Goal: Transaction & Acquisition: Purchase product/service

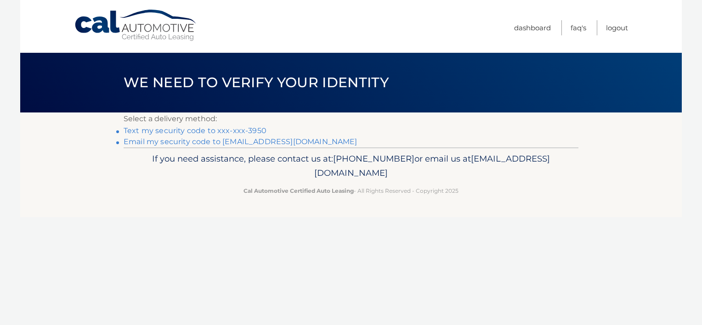
click at [197, 131] on link "Text my security code to xxx-xxx-3950" at bounding box center [195, 130] width 143 height 9
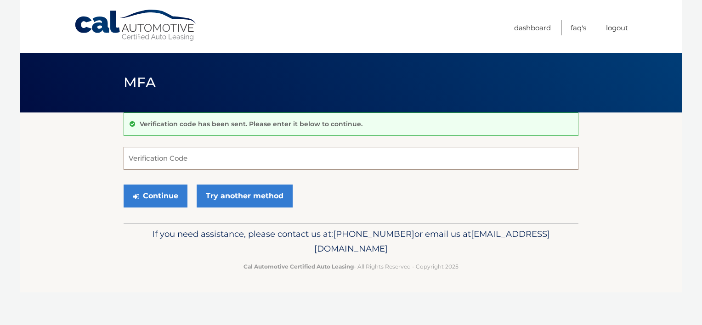
click at [134, 161] on input "Verification Code" at bounding box center [351, 158] width 455 height 23
type input "486376"
click at [145, 198] on button "Continue" at bounding box center [156, 196] width 64 height 23
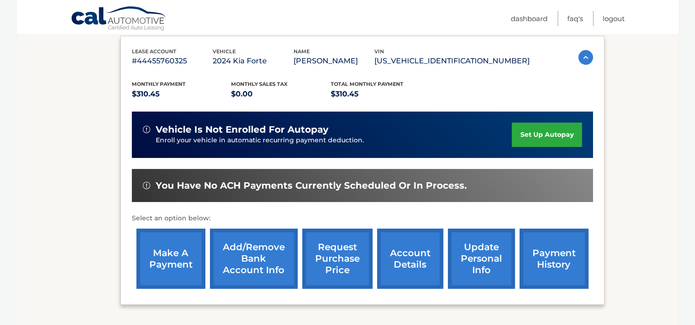
scroll to position [184, 0]
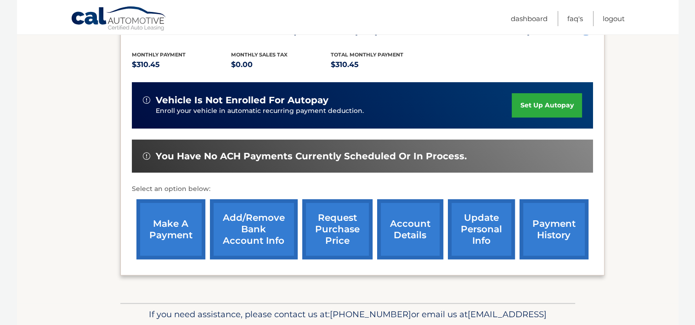
click at [162, 217] on link "make a payment" at bounding box center [171, 229] width 69 height 60
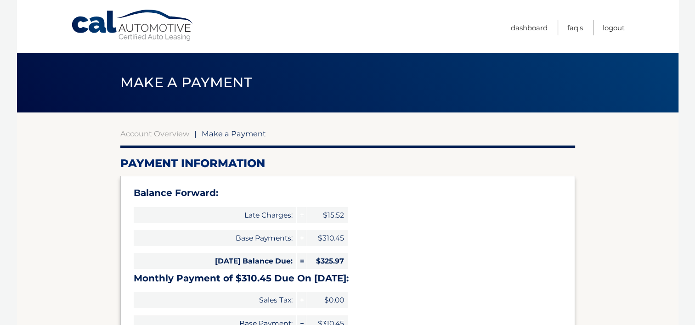
select select "YzdlMDc2YmItNzBmYS00MzRhLTkzMDktZDgyMzQ3YWFjMDBi"
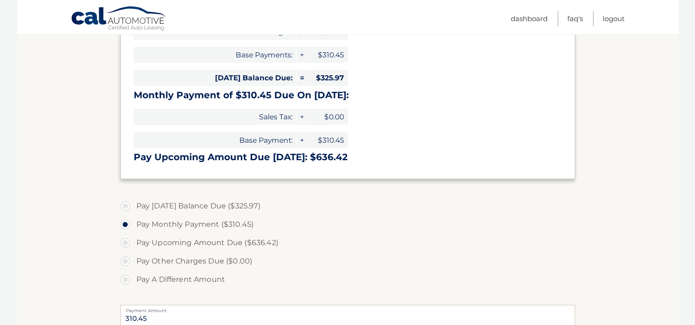
scroll to position [184, 0]
click at [123, 204] on label "Pay [DATE] Balance Due ($325.97)" at bounding box center [347, 206] width 455 height 18
click at [124, 204] on input "Pay Today's Balance Due ($325.97)" at bounding box center [128, 204] width 9 height 15
radio input "true"
type input "325.97"
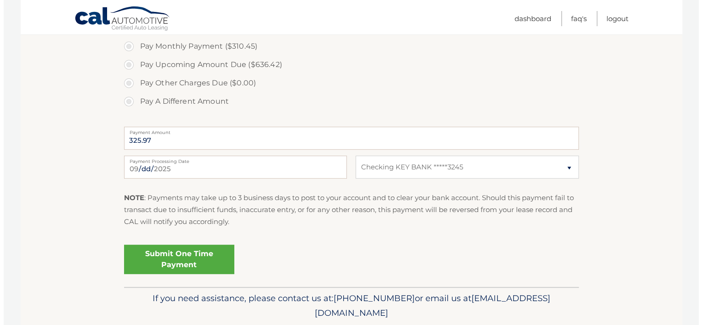
scroll to position [368, 0]
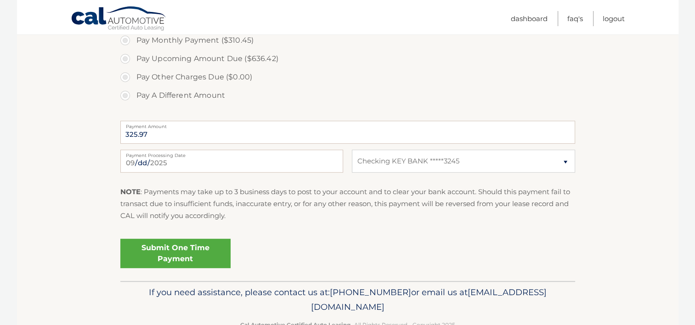
click at [174, 252] on link "Submit One Time Payment" at bounding box center [175, 253] width 110 height 29
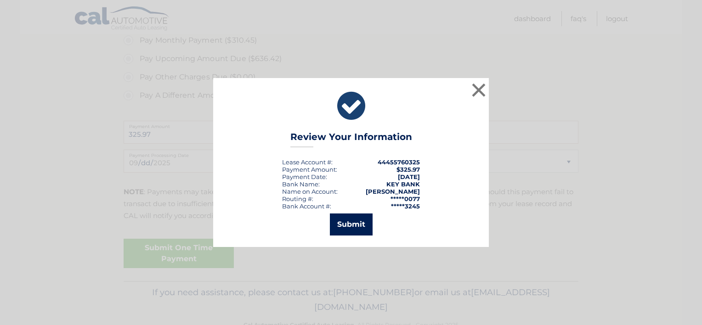
click at [353, 221] on button "Submit" at bounding box center [351, 225] width 43 height 22
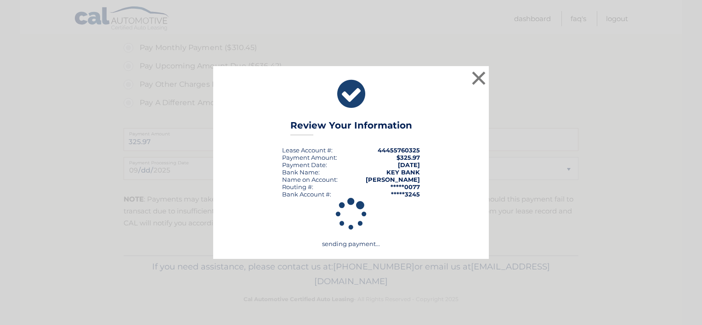
scroll to position [360, 0]
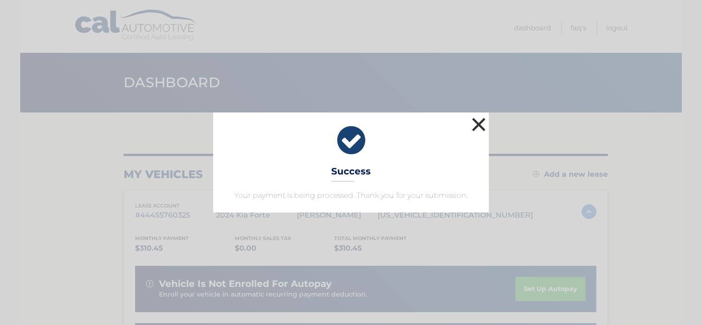
click at [479, 125] on button "×" at bounding box center [479, 124] width 18 height 18
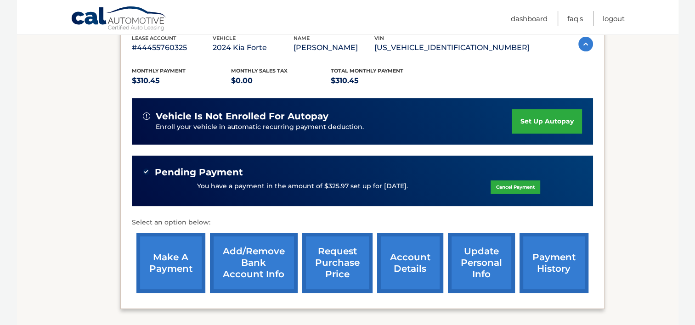
scroll to position [184, 0]
